Goal: Task Accomplishment & Management: Complete application form

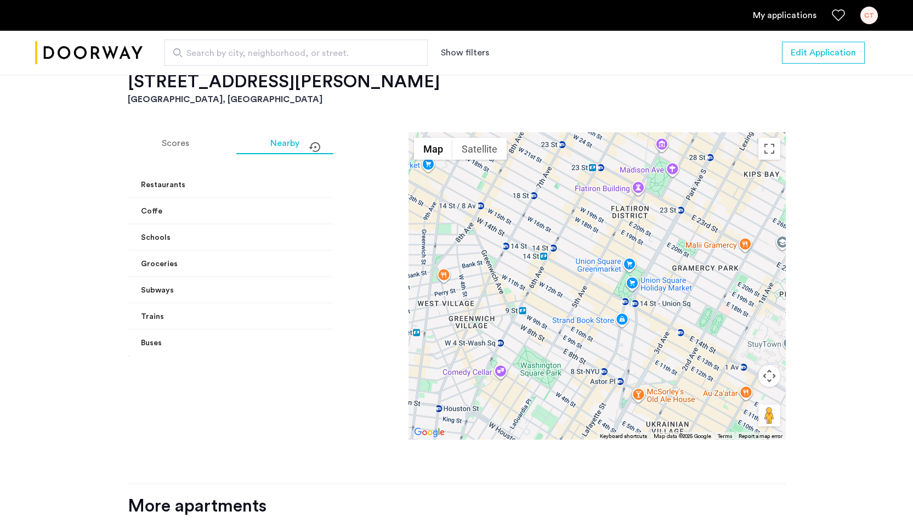
scroll to position [1215, 0]
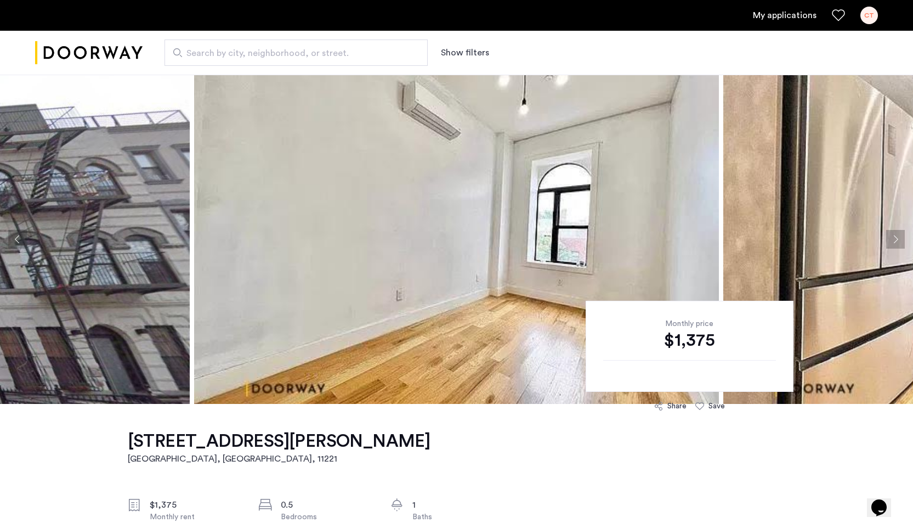
click at [803, 16] on link "My applications" at bounding box center [785, 15] width 64 height 13
